Goal: Information Seeking & Learning: Compare options

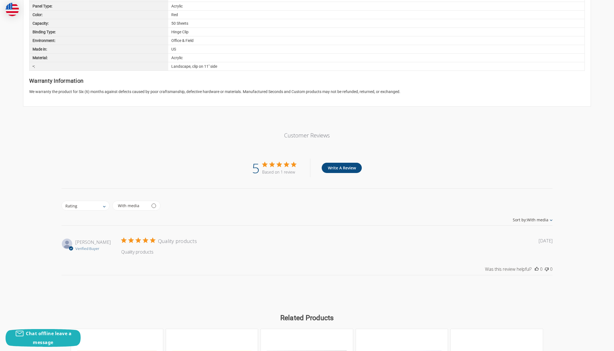
scroll to position [701, 0]
